Goal: Task Accomplishment & Management: Manage account settings

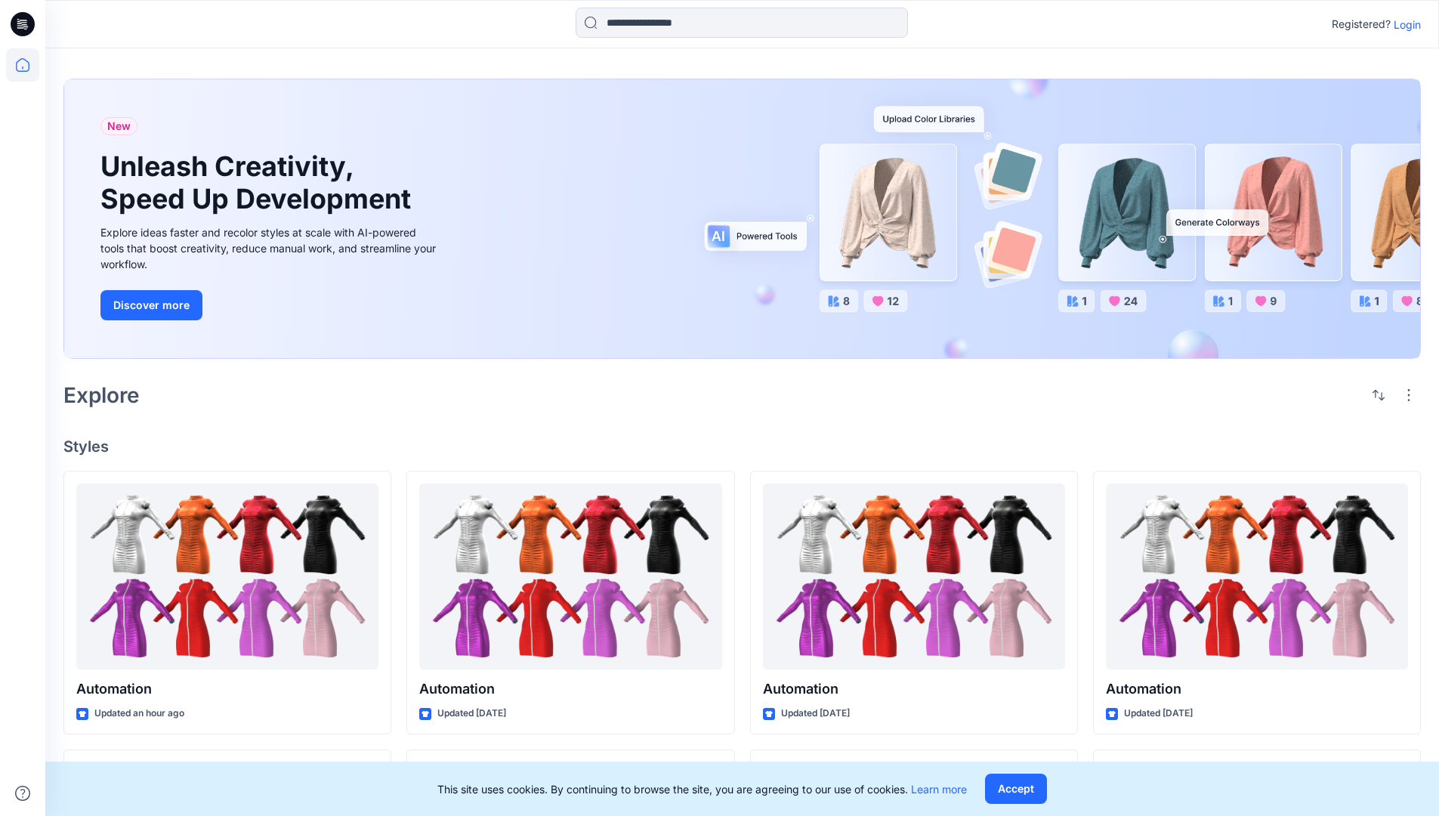
click at [1404, 24] on p "Login" at bounding box center [1407, 25] width 27 height 16
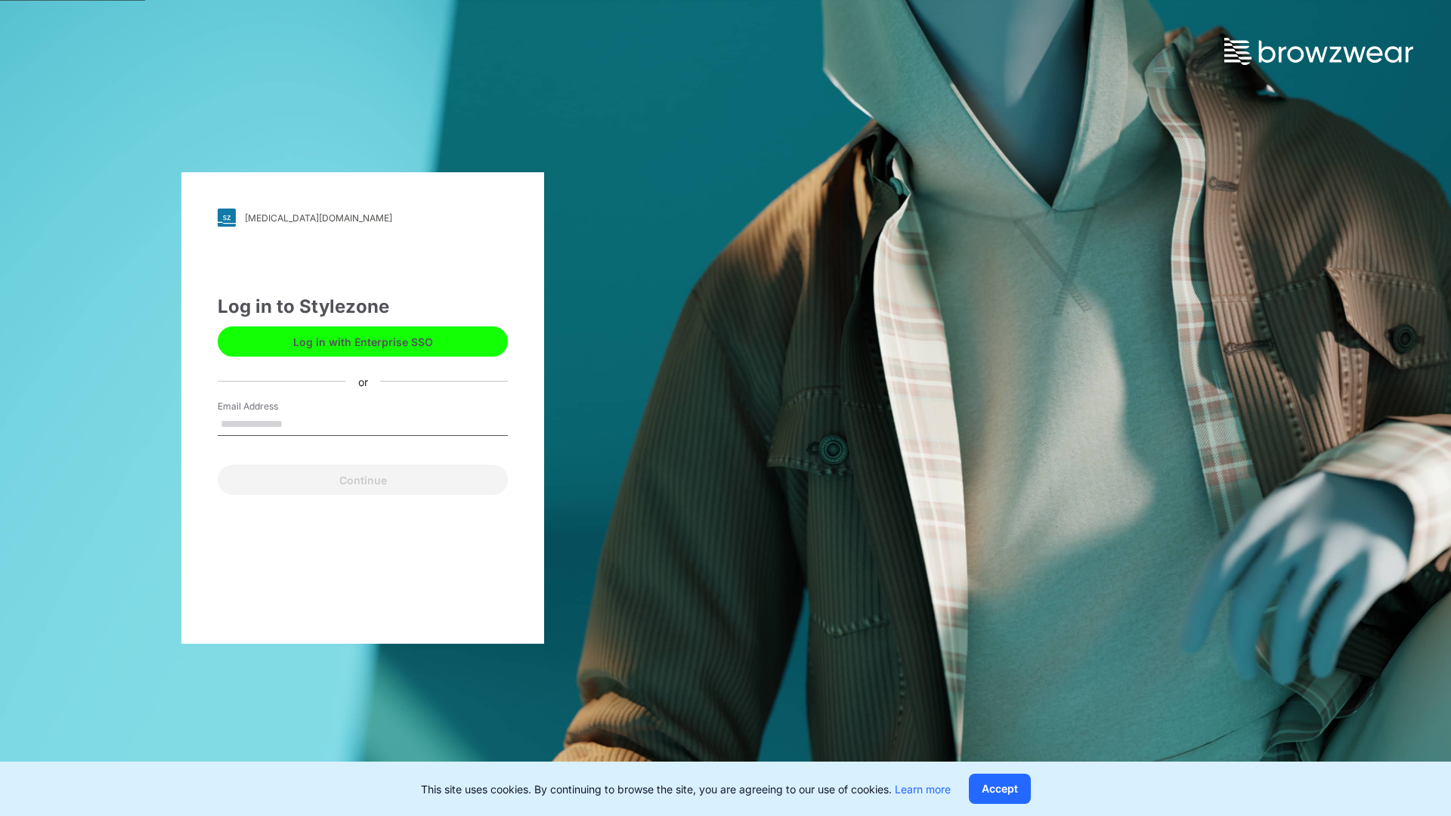
click at [298, 423] on input "Email Address" at bounding box center [363, 424] width 290 height 23
type input "**********"
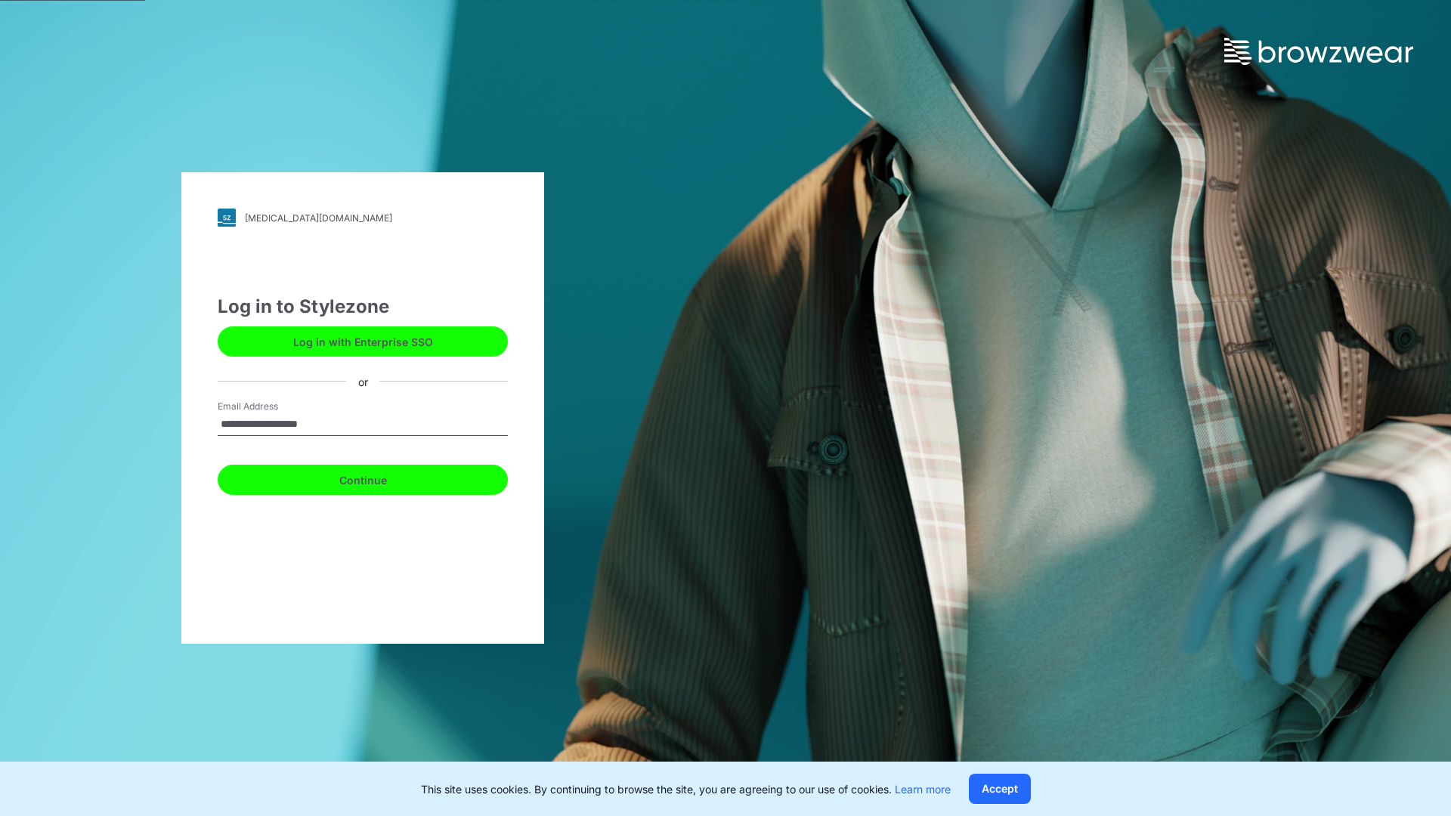
click at [379, 478] on button "Continue" at bounding box center [363, 480] width 290 height 30
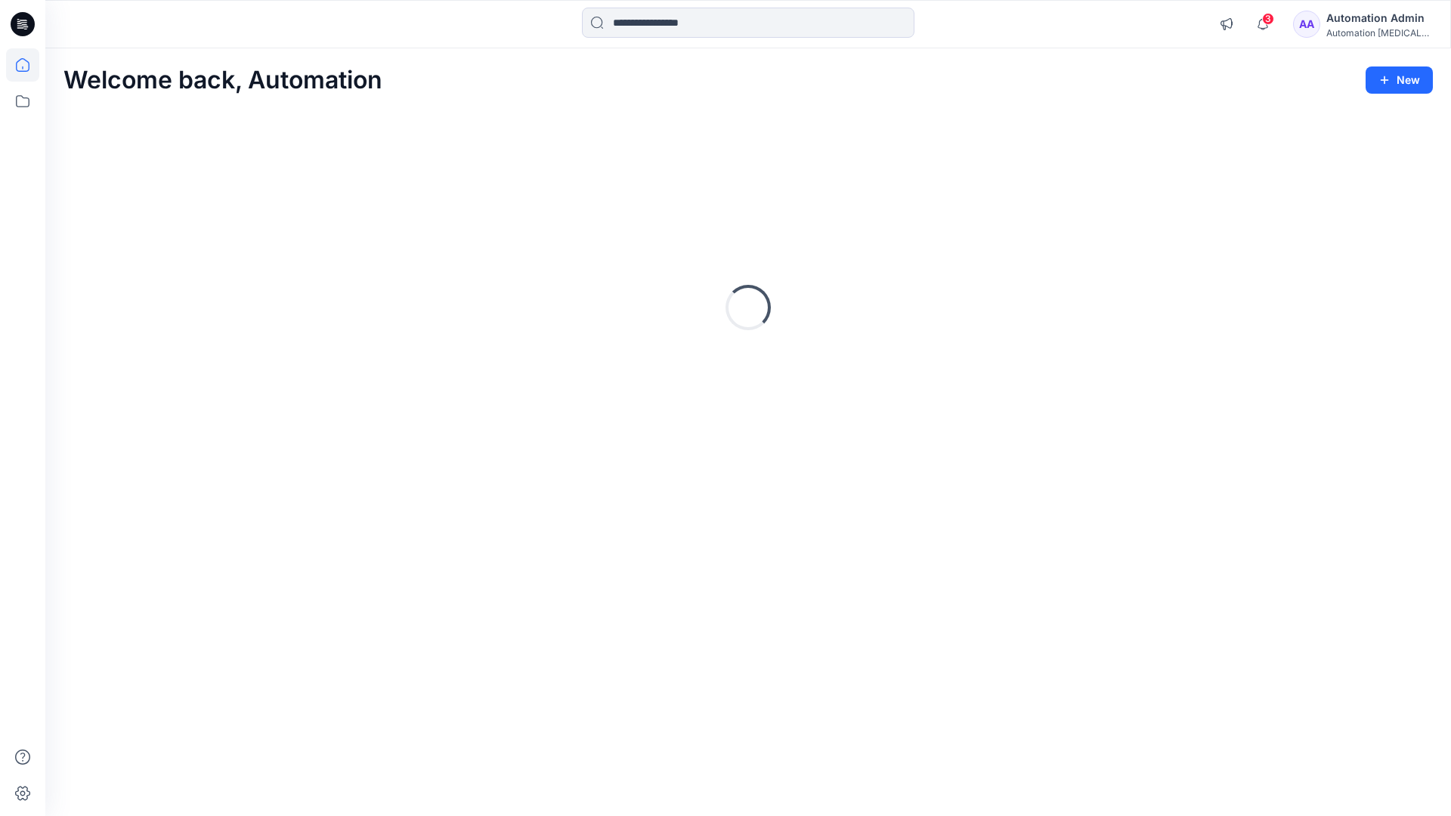
click at [29, 65] on icon at bounding box center [23, 65] width 14 height 14
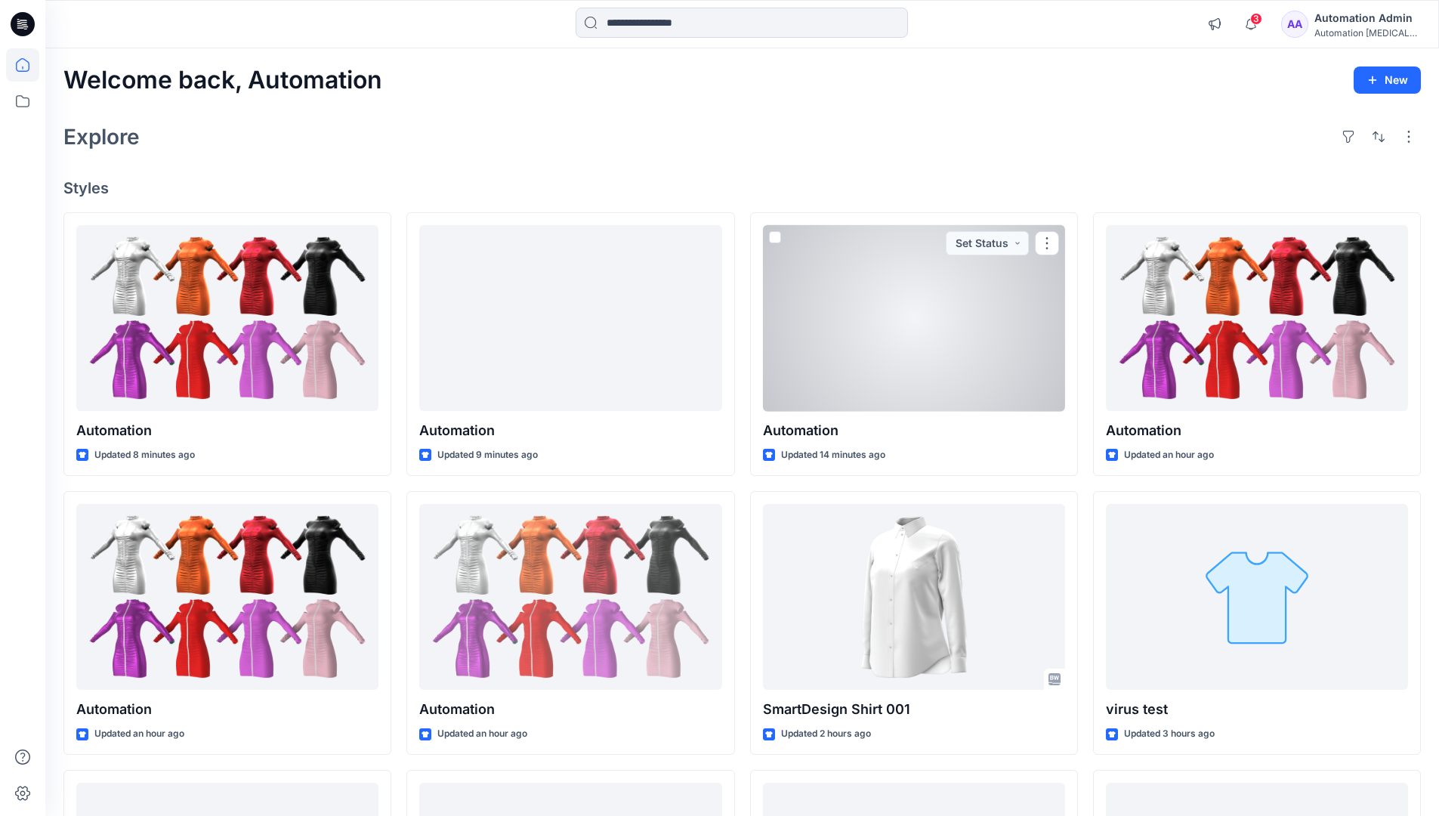
click at [1357, 26] on div "Automation Admin" at bounding box center [1368, 18] width 106 height 18
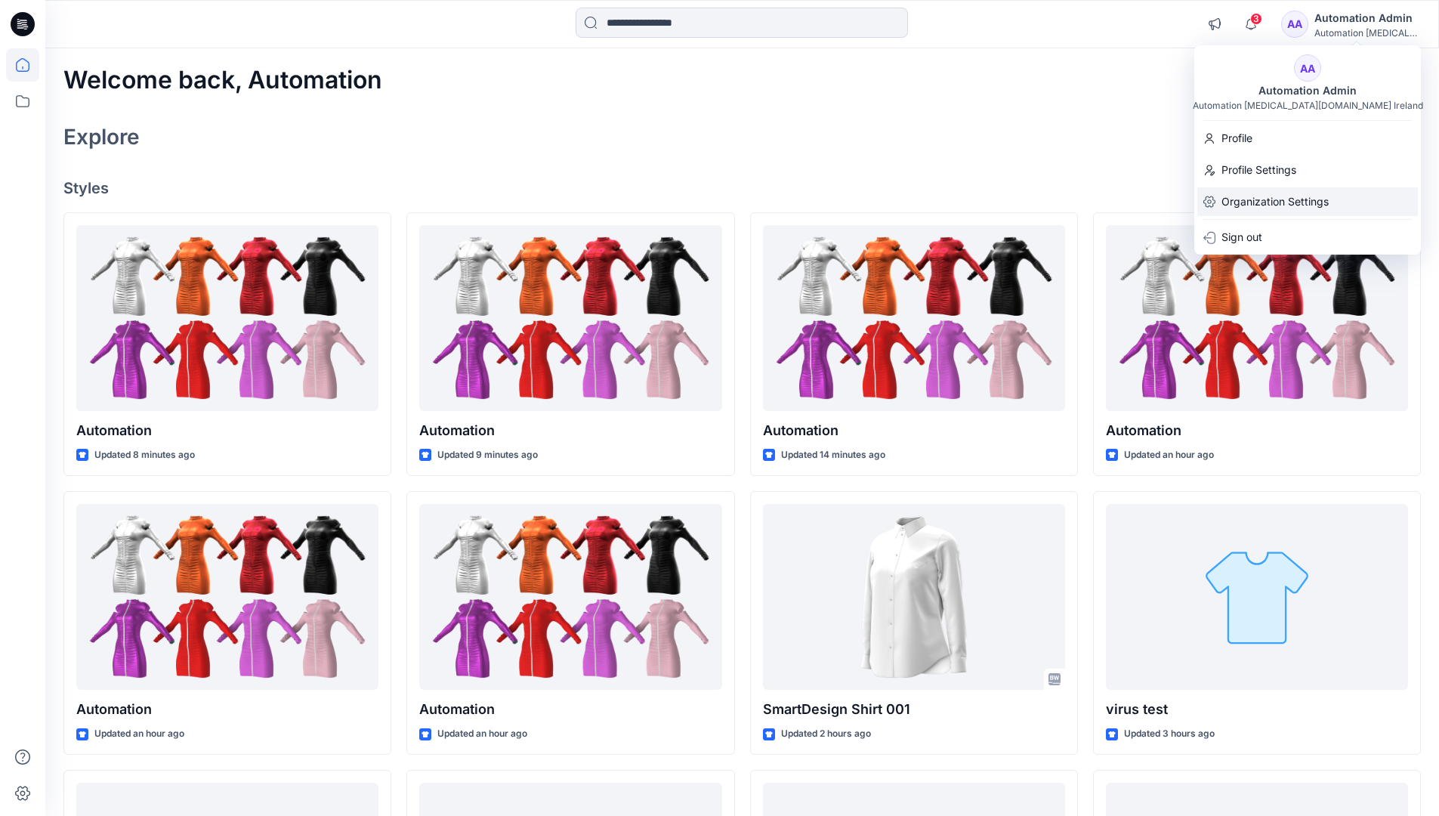
click at [1332, 198] on div "Organization Settings" at bounding box center [1308, 201] width 221 height 29
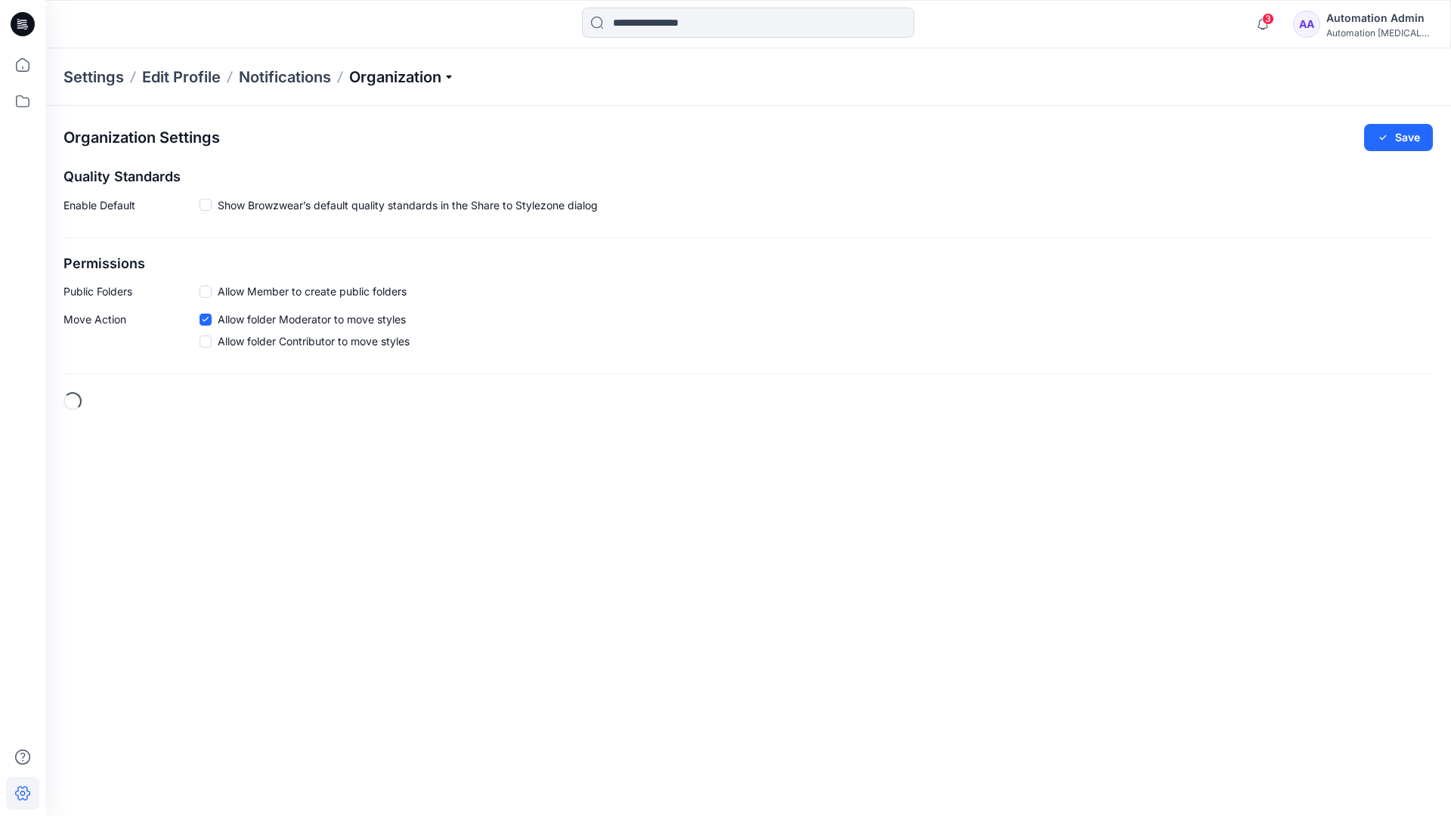
click at [442, 81] on p "Organization" at bounding box center [402, 76] width 106 height 21
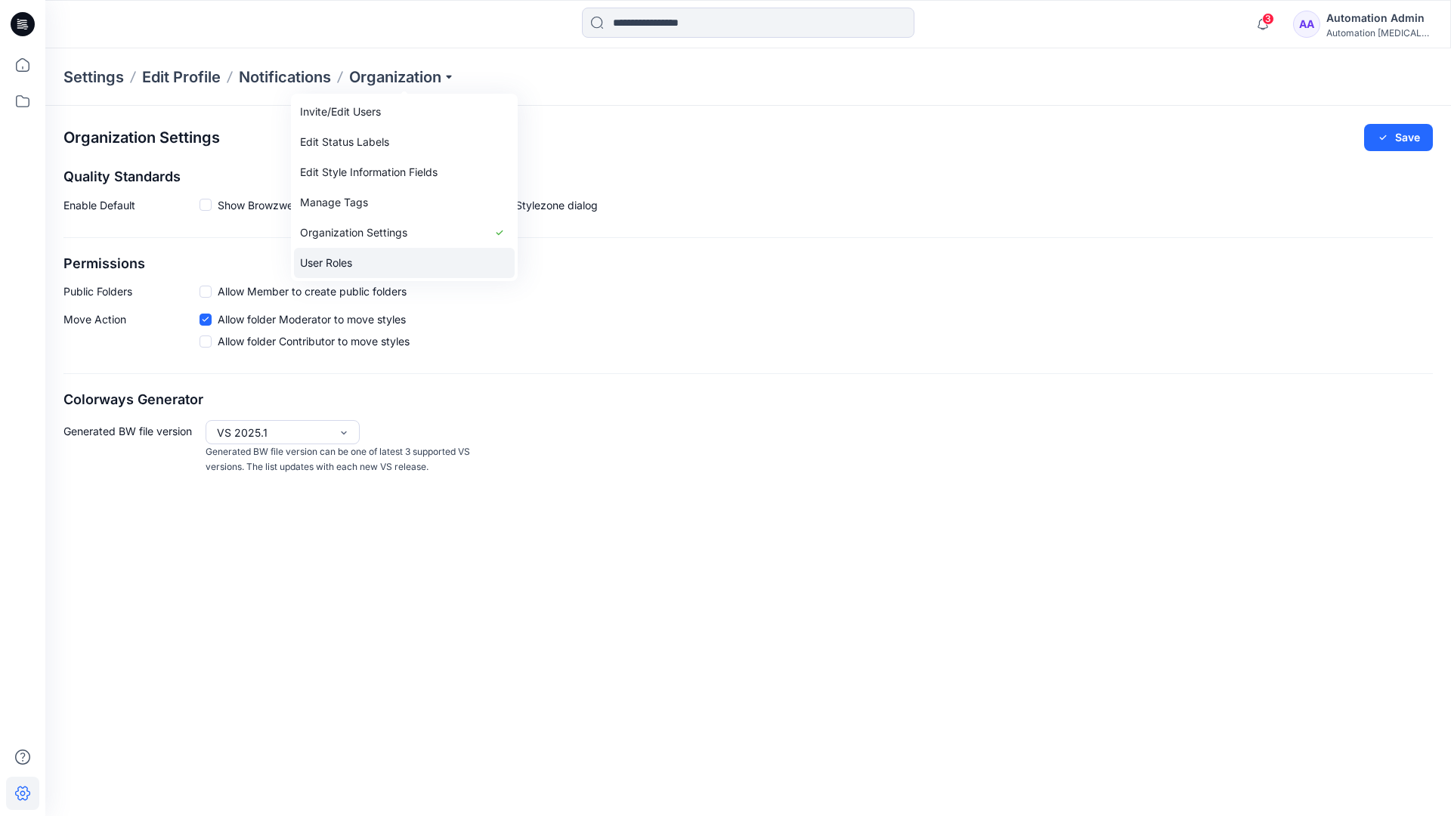
click at [343, 261] on link "User Roles" at bounding box center [404, 263] width 221 height 30
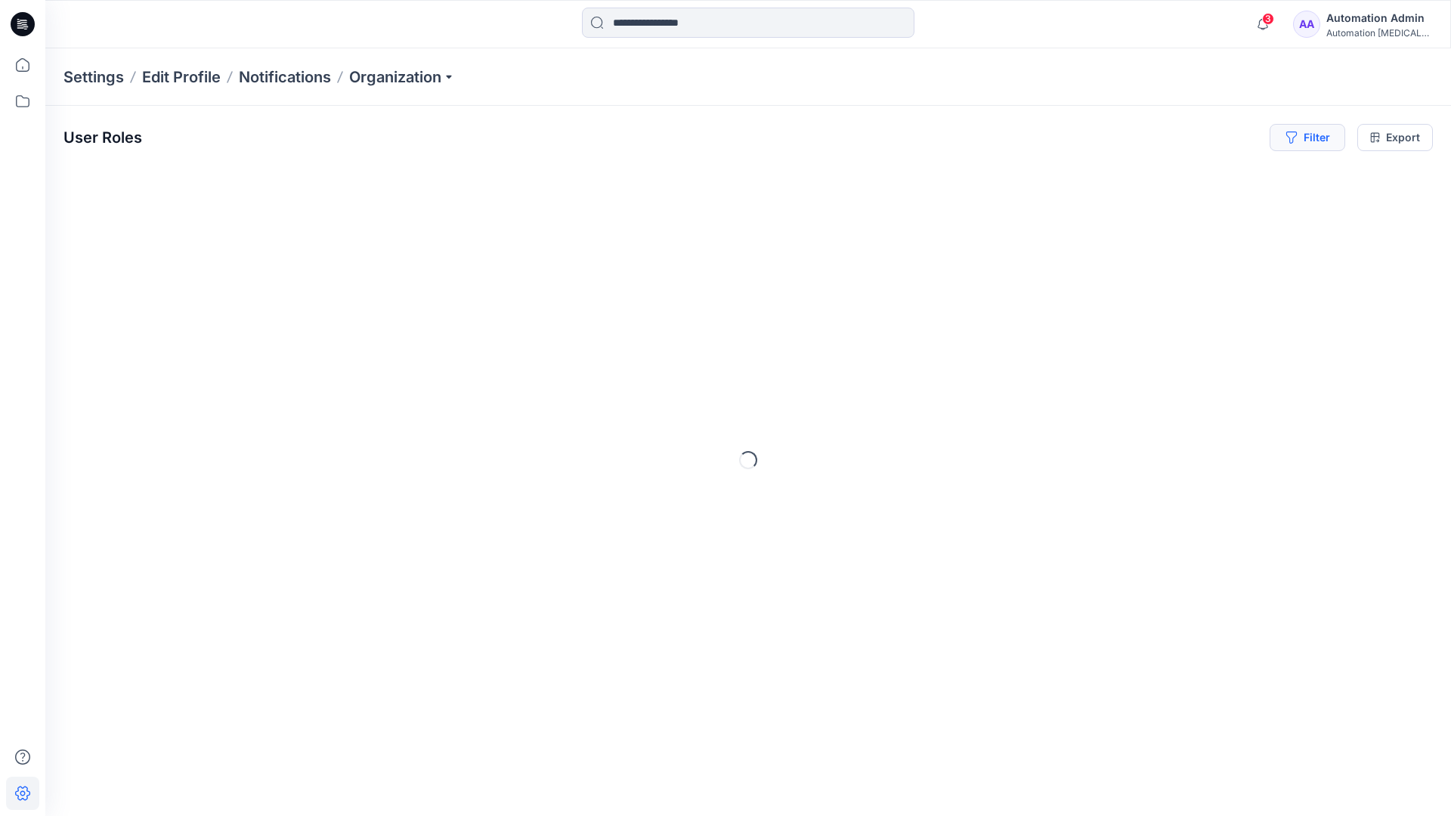
click at [1318, 143] on button "Filter" at bounding box center [1307, 137] width 76 height 27
click at [1116, 176] on div at bounding box center [1078, 177] width 156 height 19
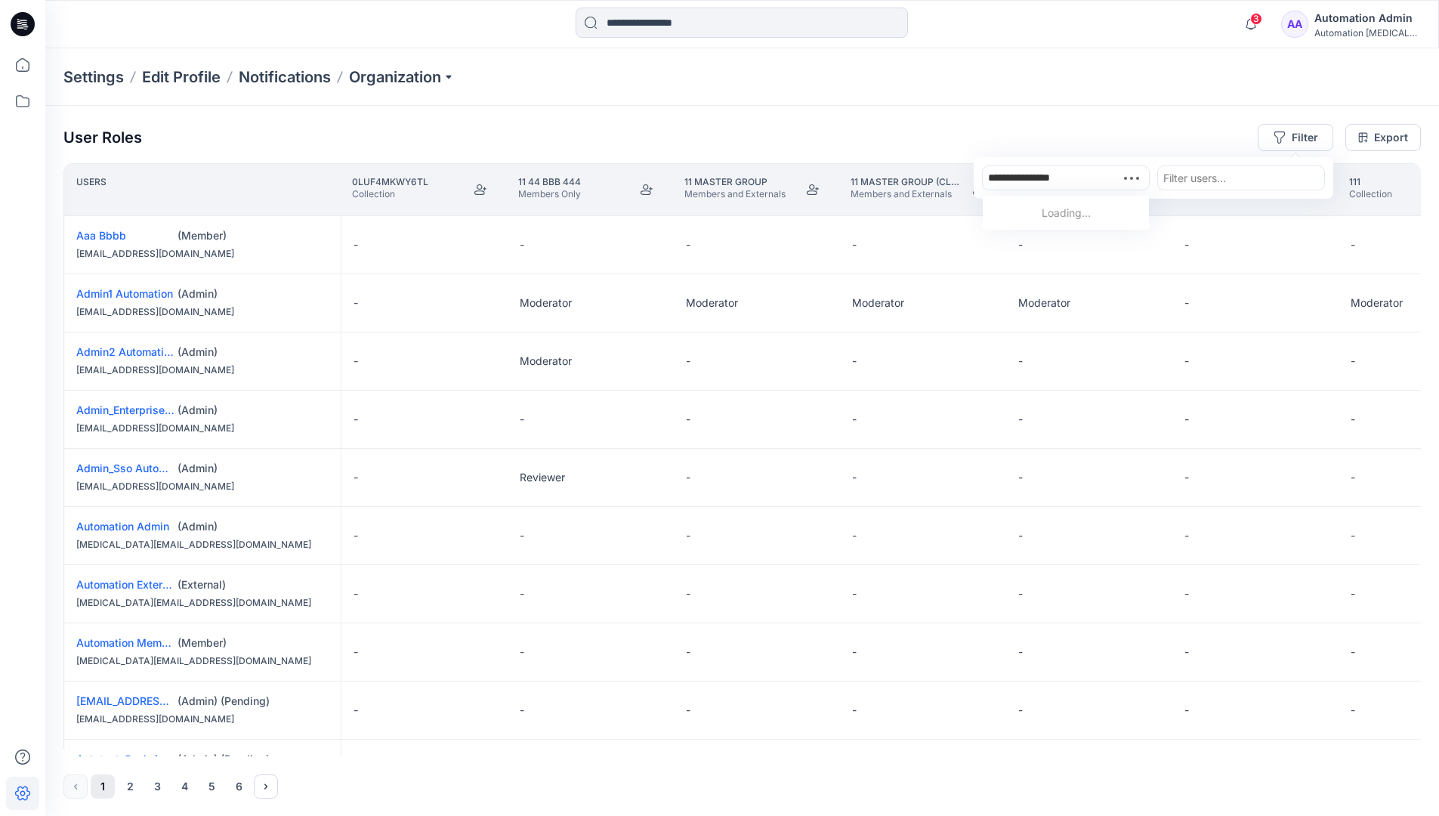
type input "**********"
click at [1083, 205] on div "Automation testim.io" at bounding box center [1066, 229] width 148 height 49
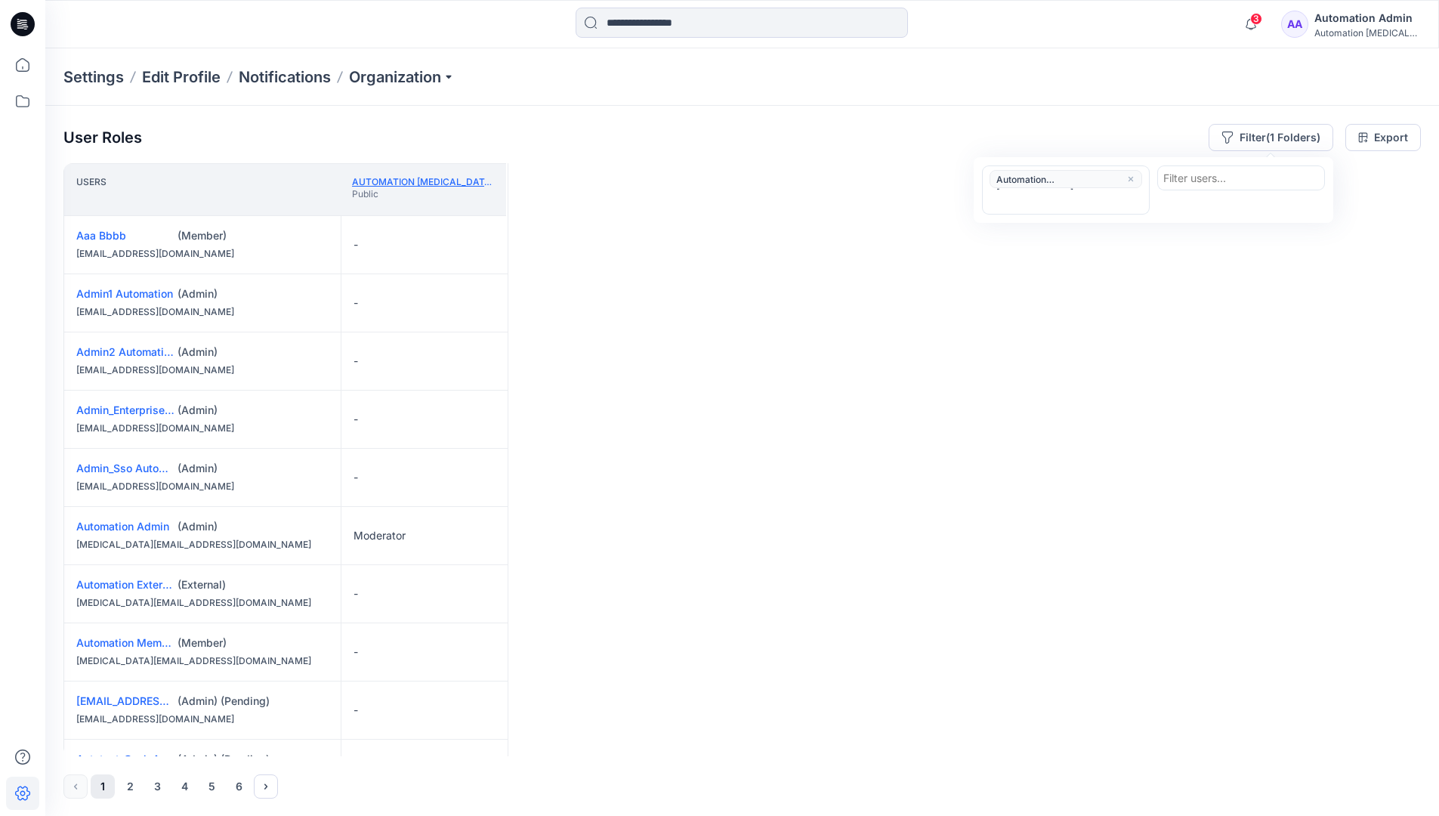
click at [450, 181] on link "Automation testim.io" at bounding box center [461, 181] width 218 height 11
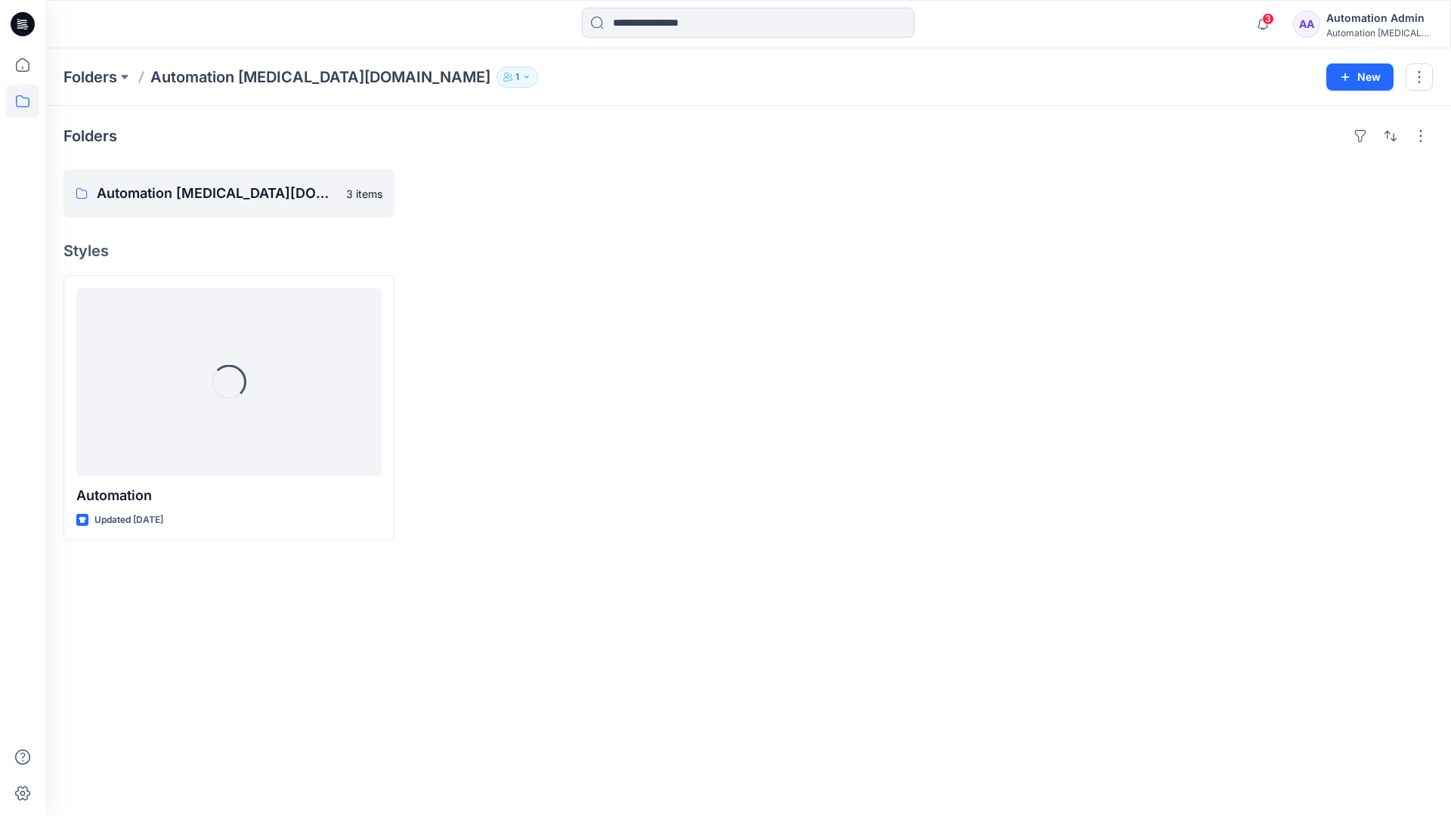
click at [1352, 27] on div "Automation testim..." at bounding box center [1379, 32] width 106 height 11
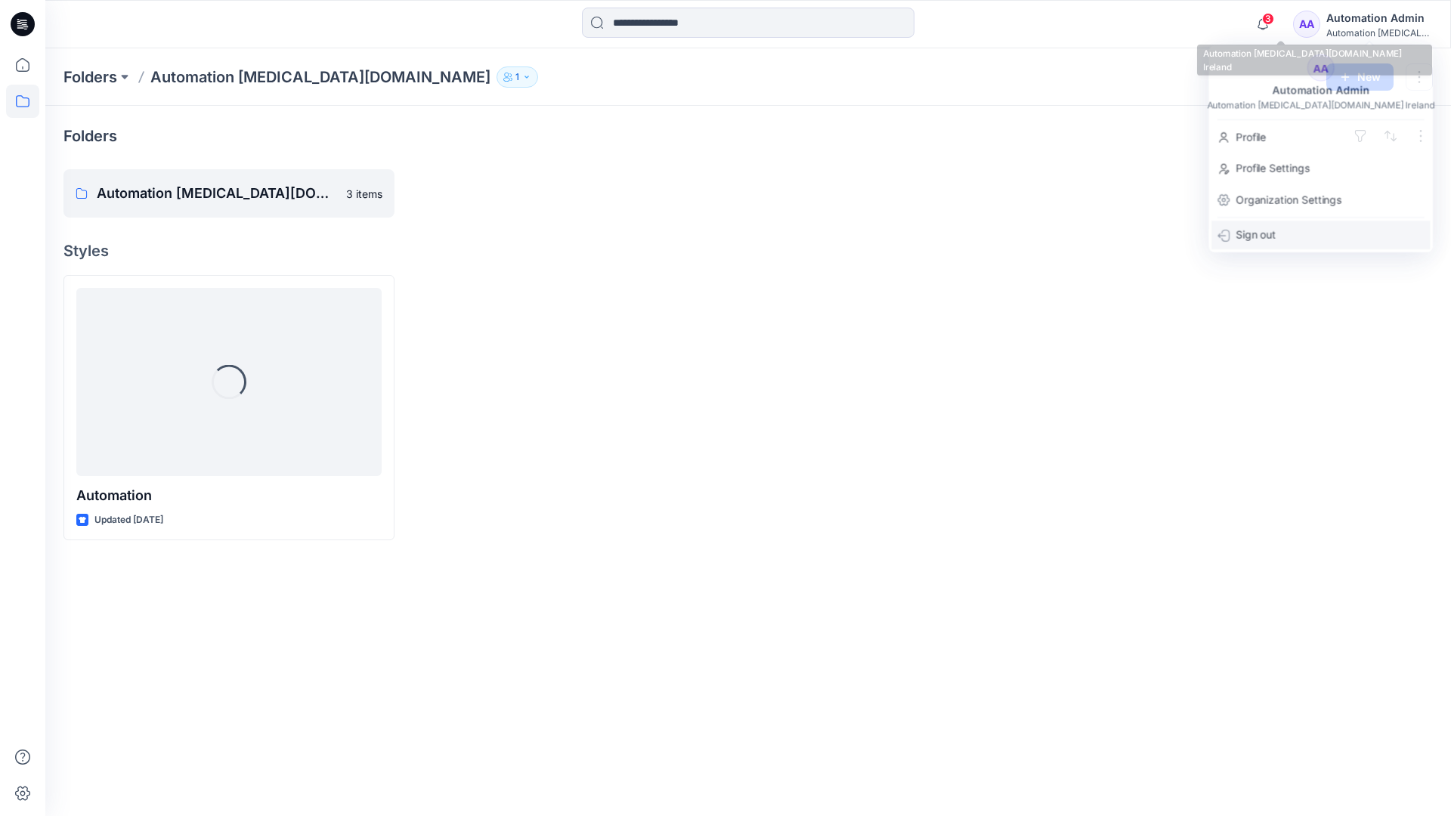
click at [1295, 234] on div "Sign out" at bounding box center [1320, 235] width 218 height 29
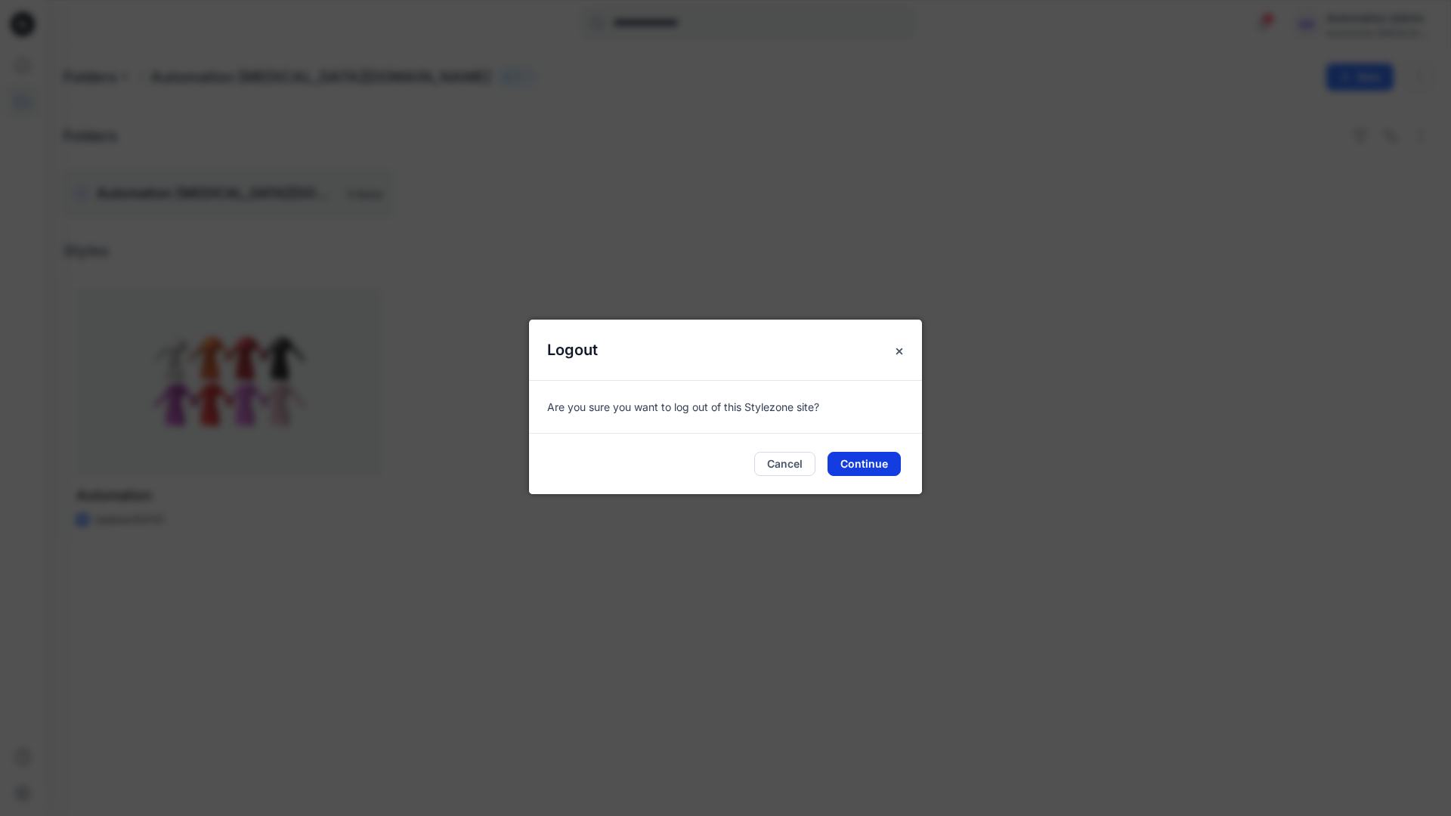
click at [899, 456] on button "Continue" at bounding box center [863, 464] width 73 height 24
